Goal: Information Seeking & Learning: Learn about a topic

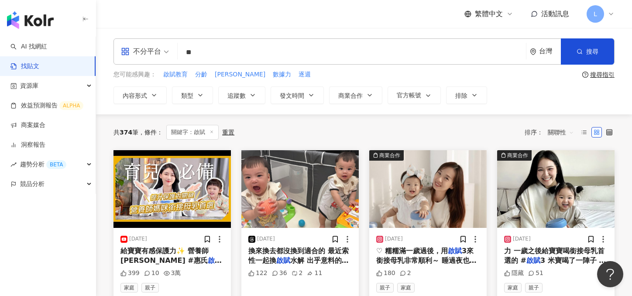
drag, startPoint x: 224, startPoint y: 51, endPoint x: 139, endPoint y: 48, distance: 84.8
click at [139, 48] on div "不分平台 啟賦 ** 台灣 搜尋" at bounding box center [364, 51] width 501 height 26
type input "******"
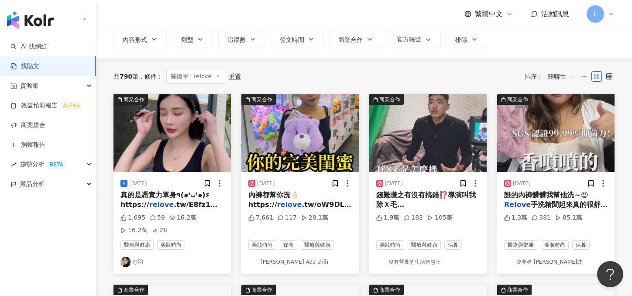
scroll to position [75, 0]
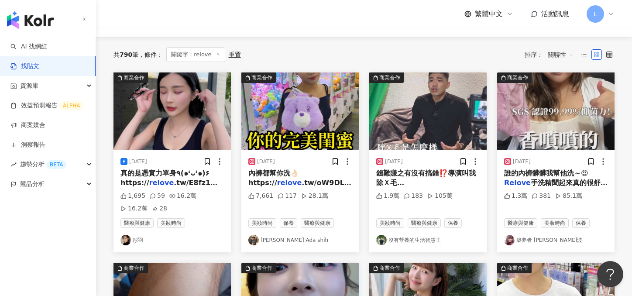
click at [565, 143] on img at bounding box center [555, 111] width 117 height 78
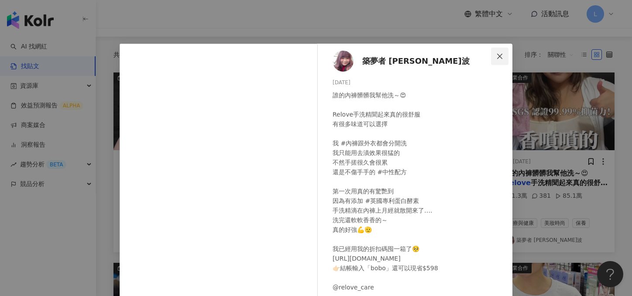
click at [498, 62] on button "Close" at bounding box center [499, 56] width 17 height 17
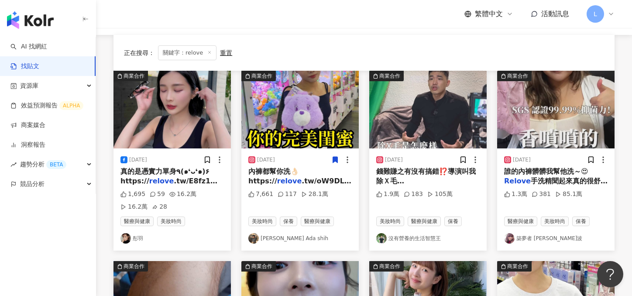
scroll to position [0, 0]
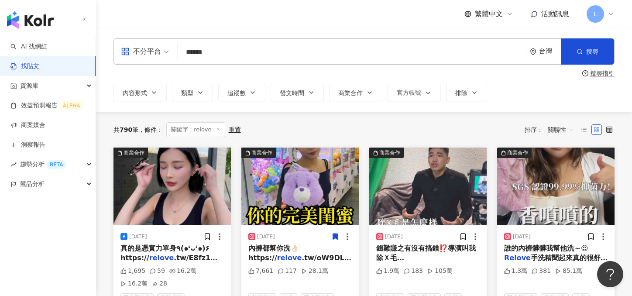
click at [561, 131] on span "關聯性" at bounding box center [561, 130] width 26 height 14
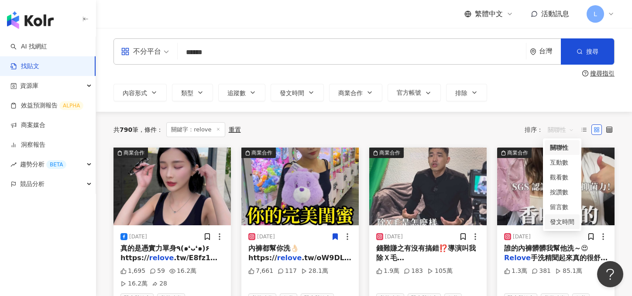
click at [563, 223] on div "發文時間" at bounding box center [562, 222] width 24 height 10
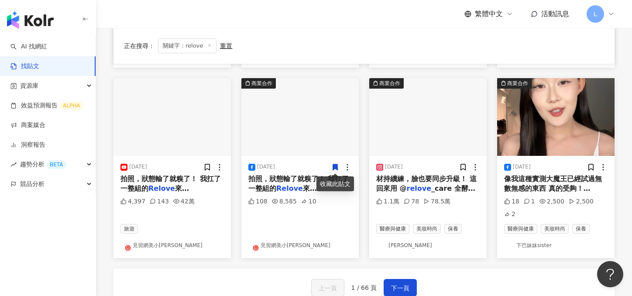
scroll to position [425, 0]
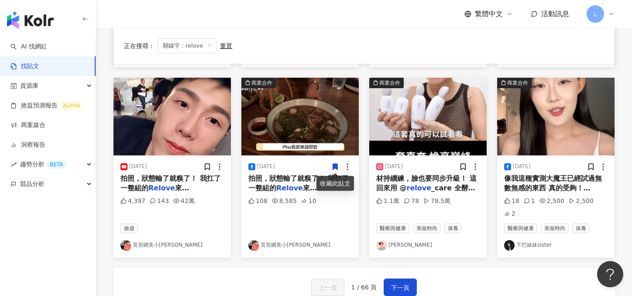
click at [416, 189] on mark "relove" at bounding box center [419, 188] width 25 height 8
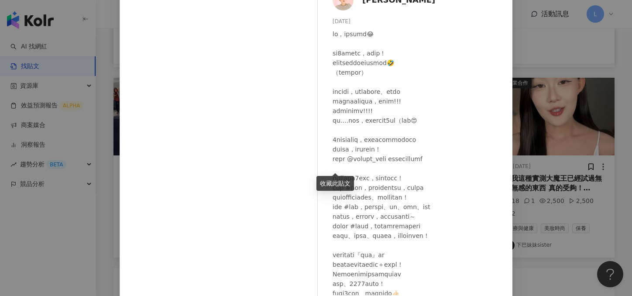
scroll to position [56, 0]
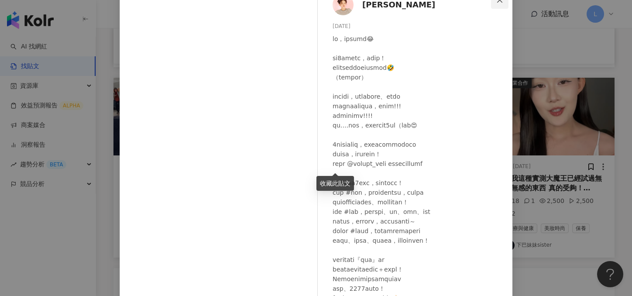
click at [501, 2] on icon "close" at bounding box center [499, 0] width 7 height 7
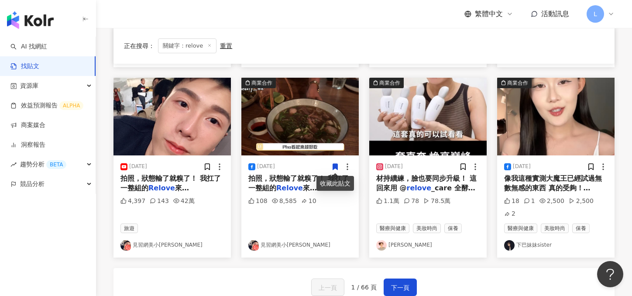
click at [165, 178] on span "拍照，狀態輸了就糗了！ 我扛了一整組的" at bounding box center [170, 183] width 100 height 18
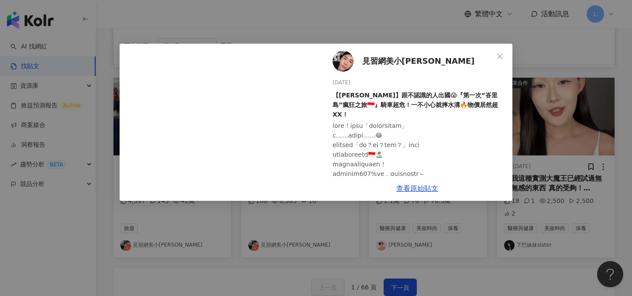
click at [407, 192] on div "查看原始貼文" at bounding box center [417, 188] width 190 height 25
click at [415, 186] on link "查看原始貼文" at bounding box center [417, 188] width 42 height 8
click at [502, 59] on button "Close" at bounding box center [499, 56] width 17 height 17
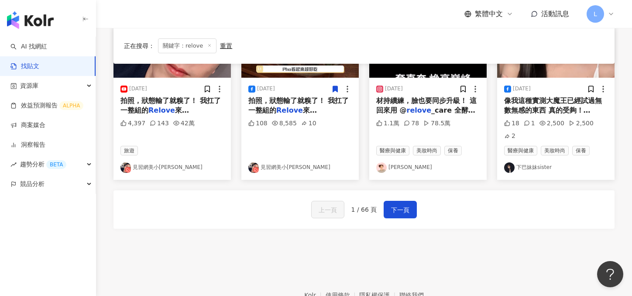
scroll to position [433, 0]
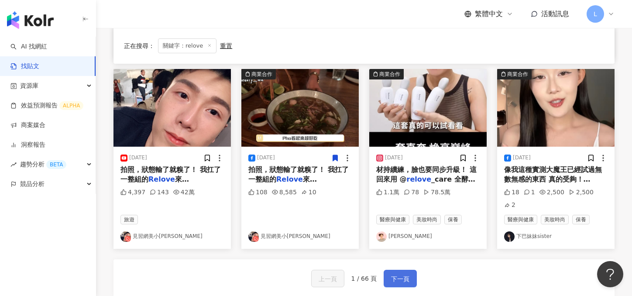
click at [396, 274] on span "下一頁" at bounding box center [400, 279] width 18 height 10
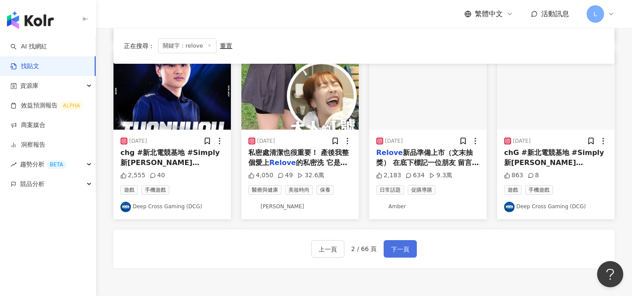
scroll to position [483, 0]
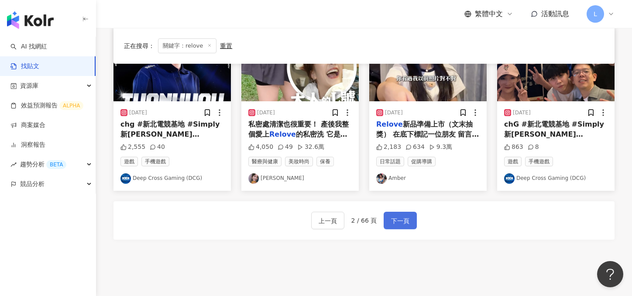
click at [404, 224] on span "下一頁" at bounding box center [400, 221] width 18 height 10
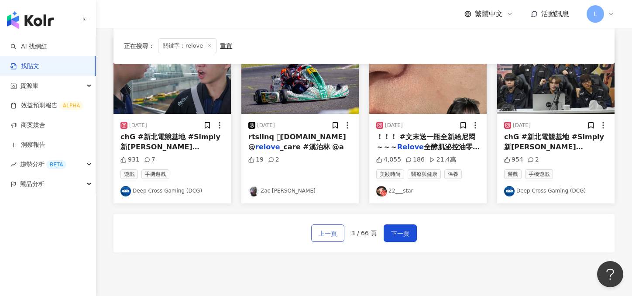
click at [324, 227] on button "上一頁" at bounding box center [327, 232] width 33 height 17
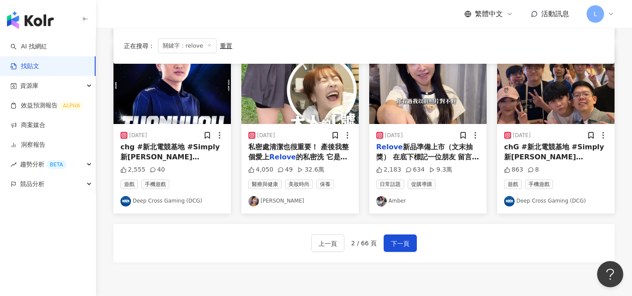
scroll to position [537, 0]
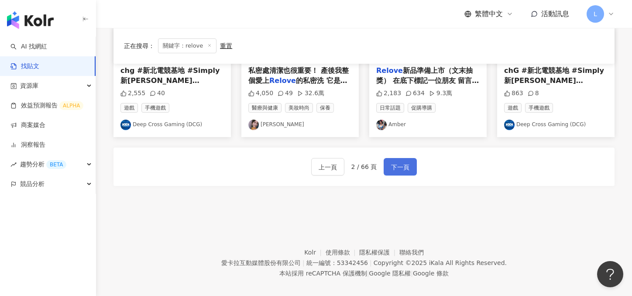
click at [409, 165] on button "下一頁" at bounding box center [400, 166] width 33 height 17
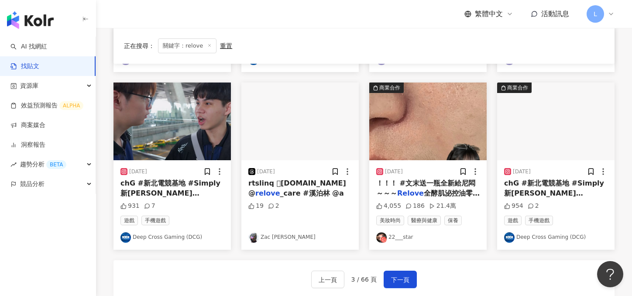
scroll to position [434, 0]
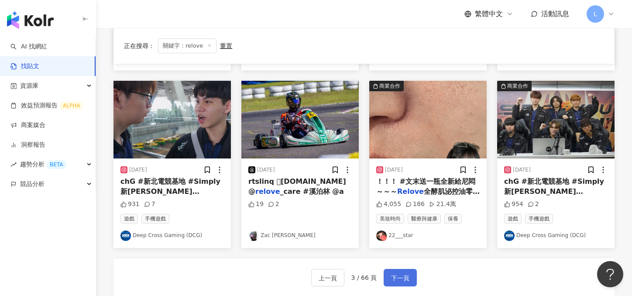
click at [403, 273] on span "下一頁" at bounding box center [400, 278] width 18 height 10
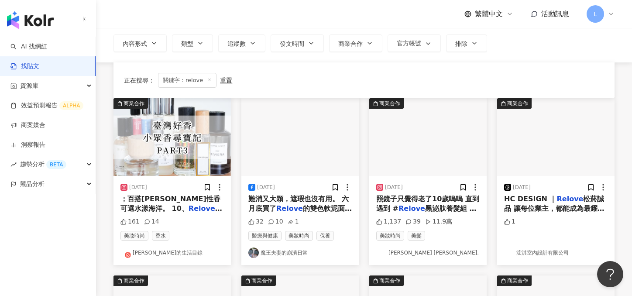
scroll to position [0, 0]
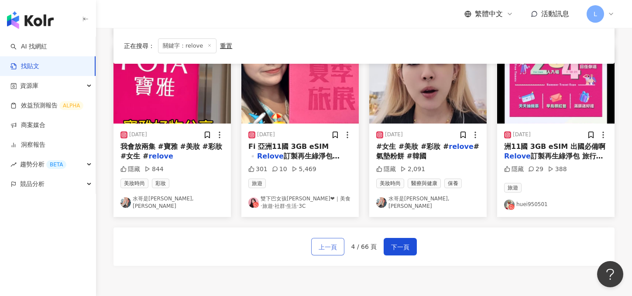
click at [341, 255] on button "上一頁" at bounding box center [327, 246] width 33 height 17
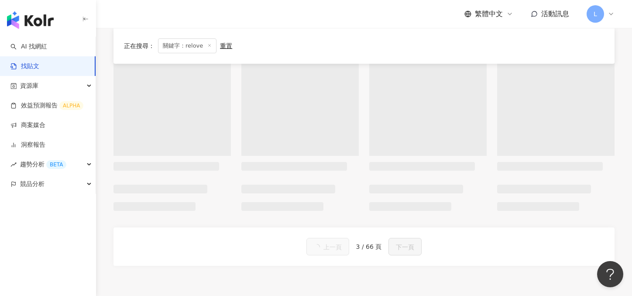
click at [341, 255] on button "上一頁" at bounding box center [327, 246] width 43 height 17
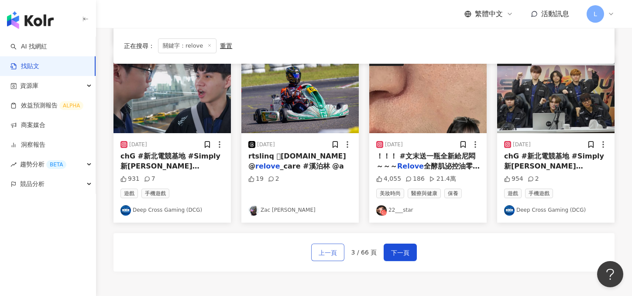
scroll to position [452, 0]
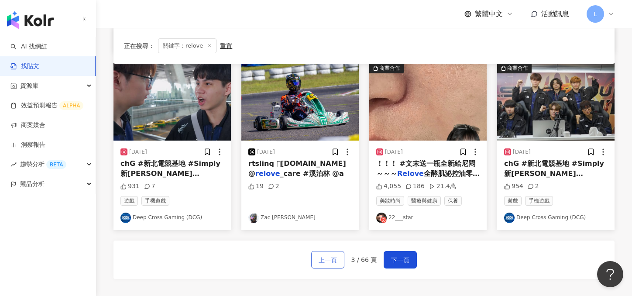
click at [341, 255] on button "上一頁" at bounding box center [327, 259] width 33 height 17
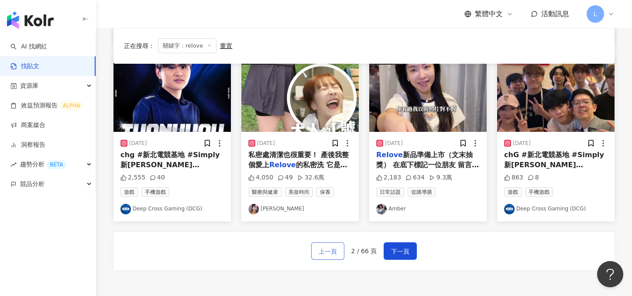
click at [341, 255] on button "上一頁" at bounding box center [327, 250] width 33 height 17
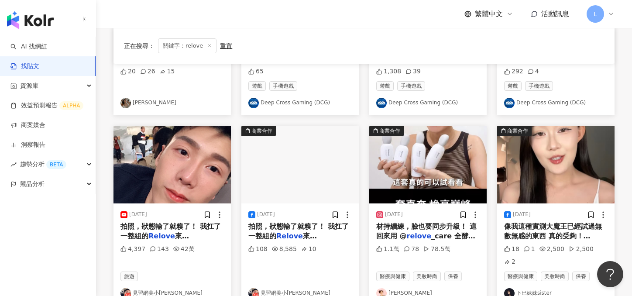
scroll to position [467, 0]
